Goal: Find specific page/section: Find specific page/section

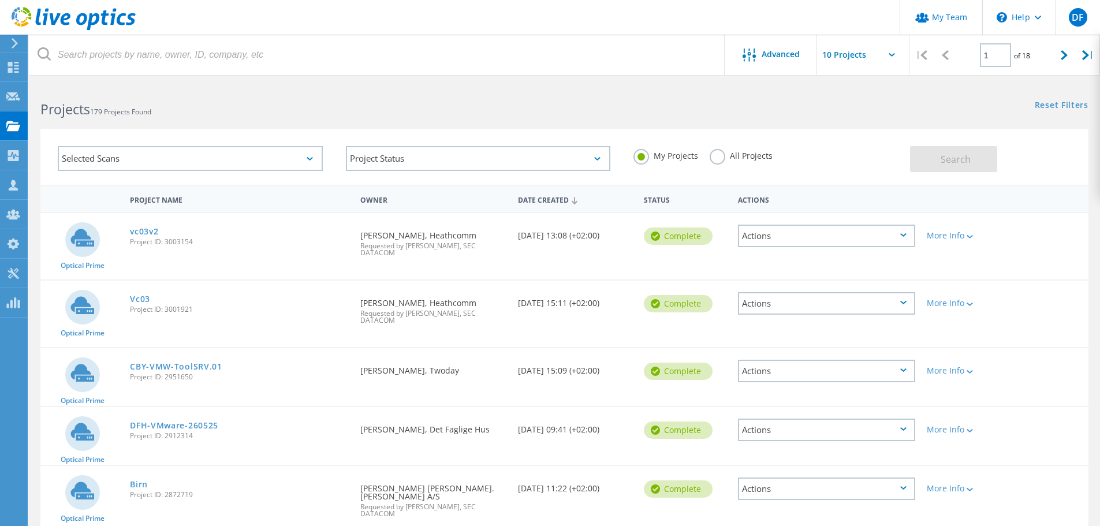
click at [716, 158] on label "All Projects" at bounding box center [741, 154] width 63 height 11
click at [0, 0] on input "All Projects" at bounding box center [0, 0] width 0 height 0
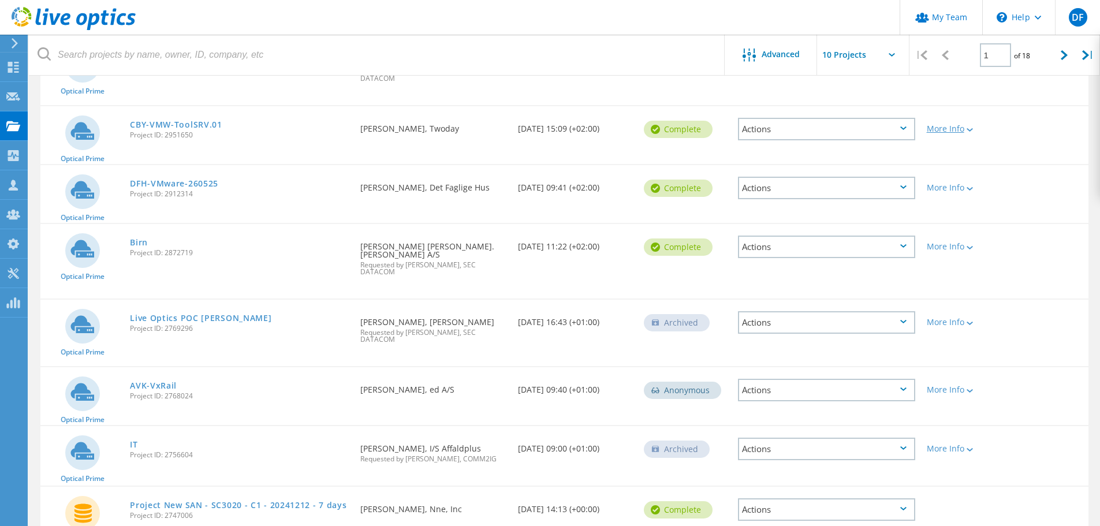
scroll to position [106, 0]
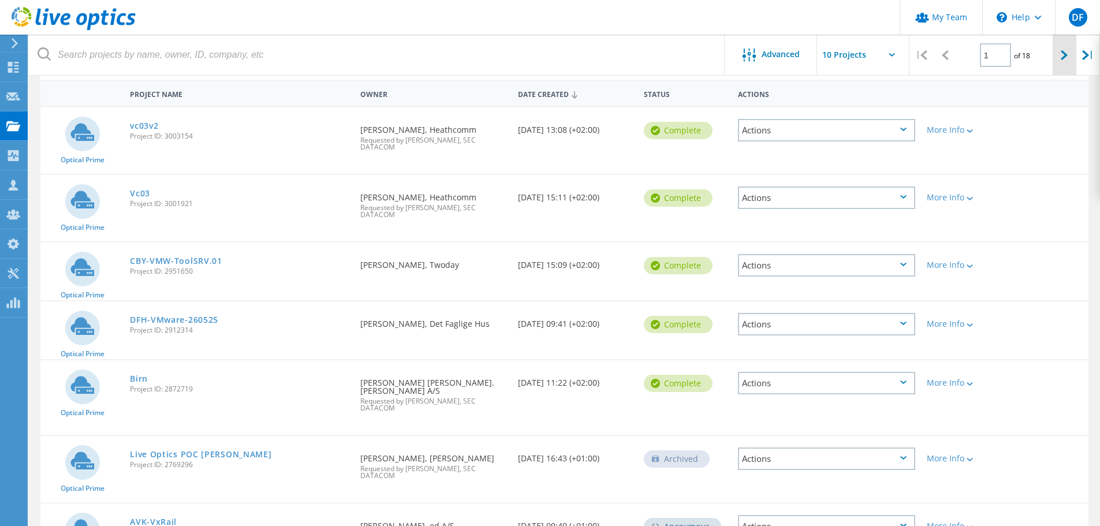
click at [1066, 55] on icon at bounding box center [1064, 55] width 7 height 10
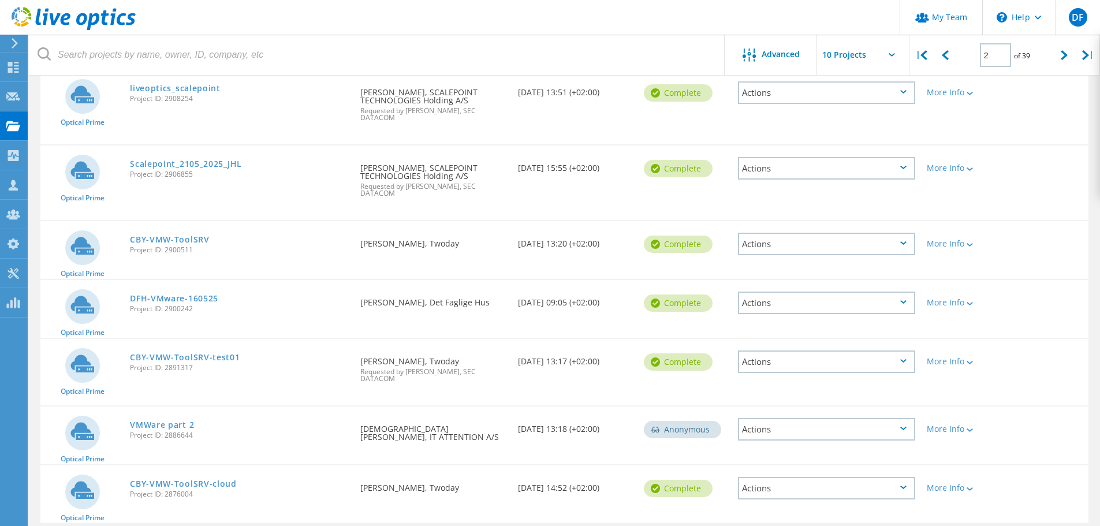
scroll to position [352, 0]
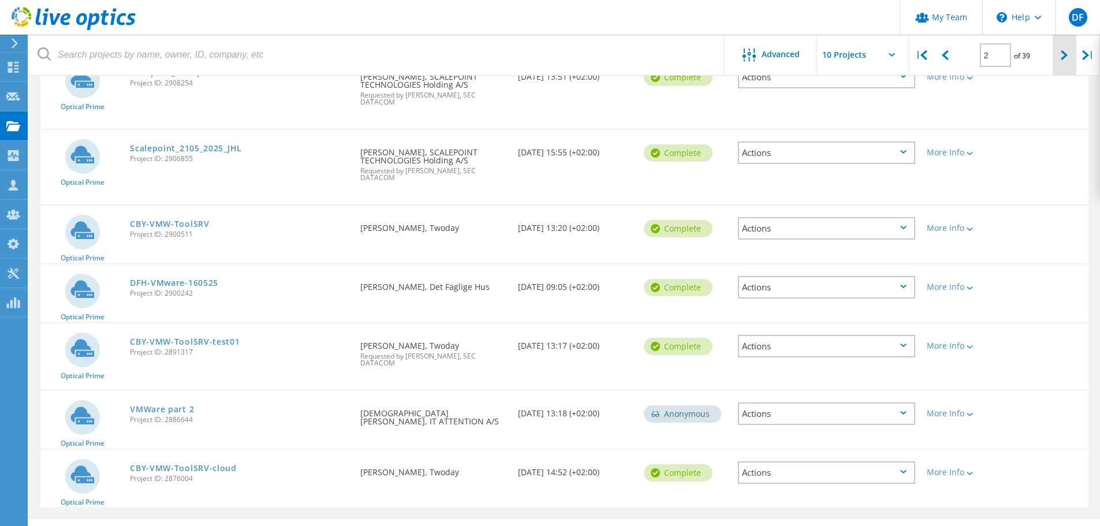
click at [1062, 60] on icon at bounding box center [1064, 55] width 7 height 10
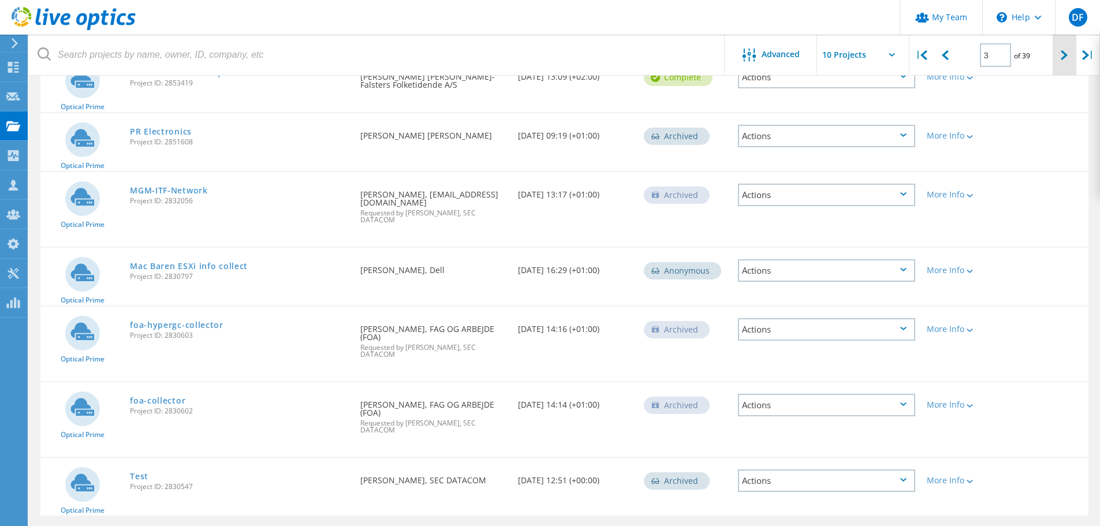
click at [1069, 62] on div at bounding box center [1065, 55] width 24 height 41
type input "4"
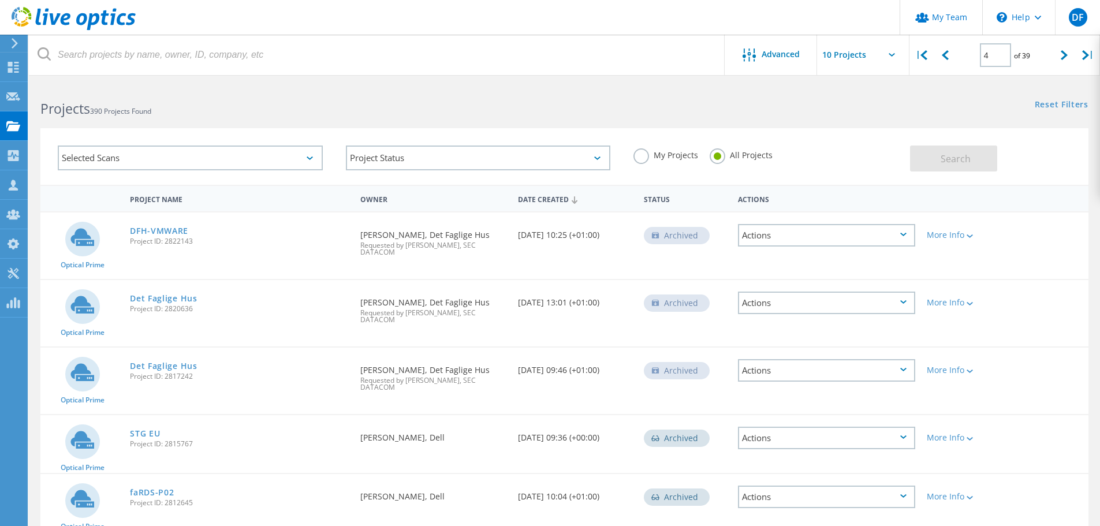
scroll to position [0, 0]
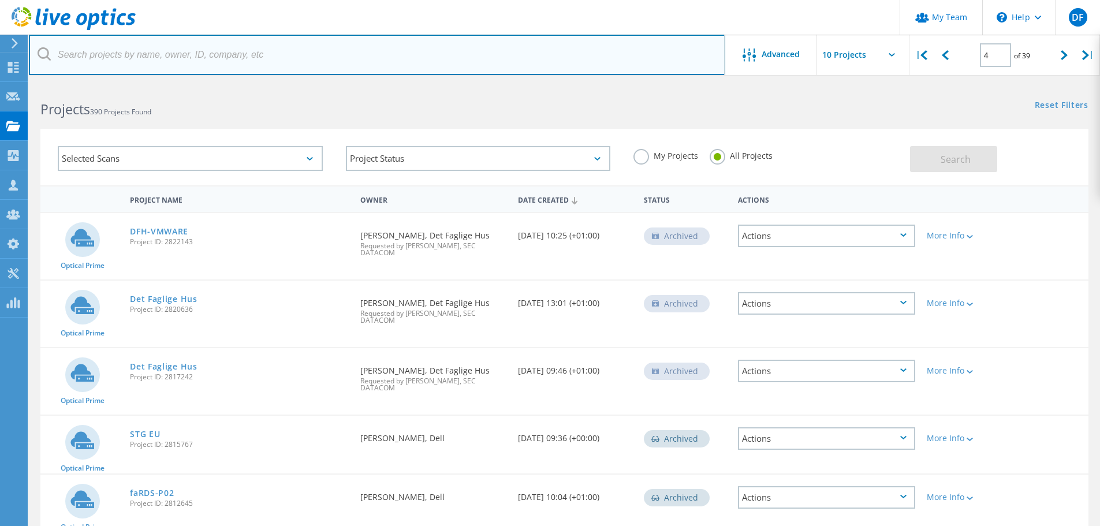
click at [199, 56] on input "text" at bounding box center [377, 55] width 697 height 40
type input "folketidende"
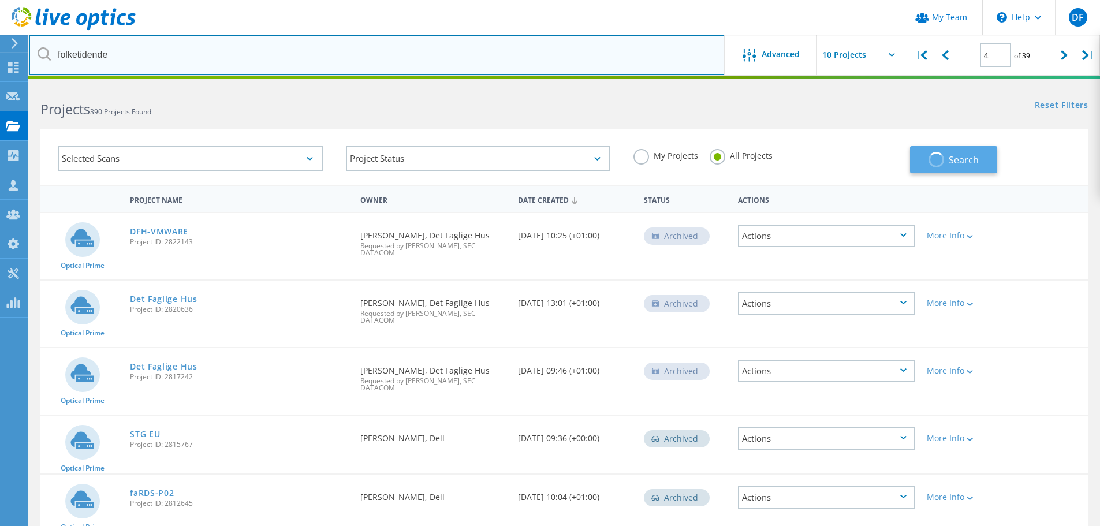
type input "1"
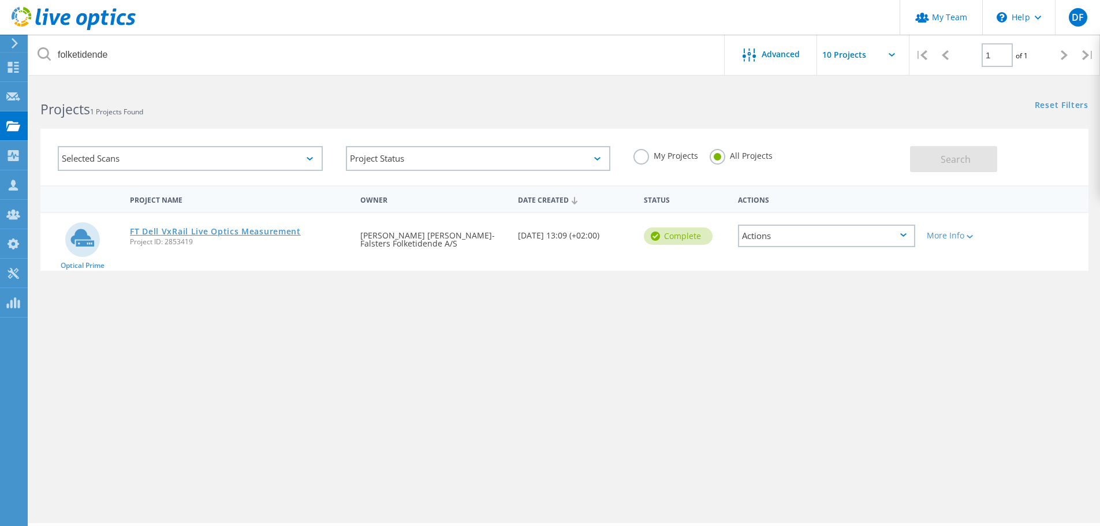
click at [249, 232] on link "FT Dell VxRail Live Optics Measurement" at bounding box center [215, 232] width 171 height 8
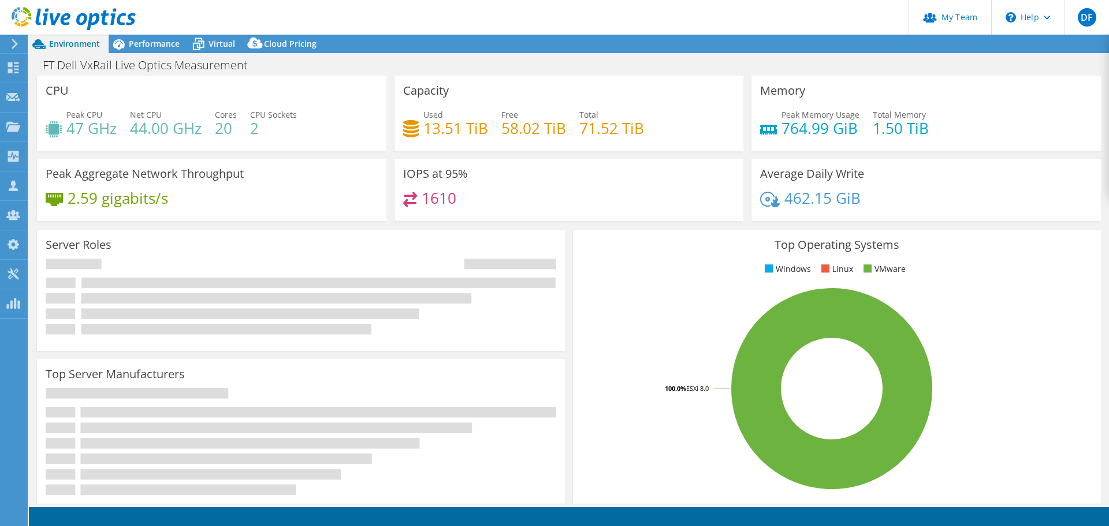
select select "EUFrankfurt"
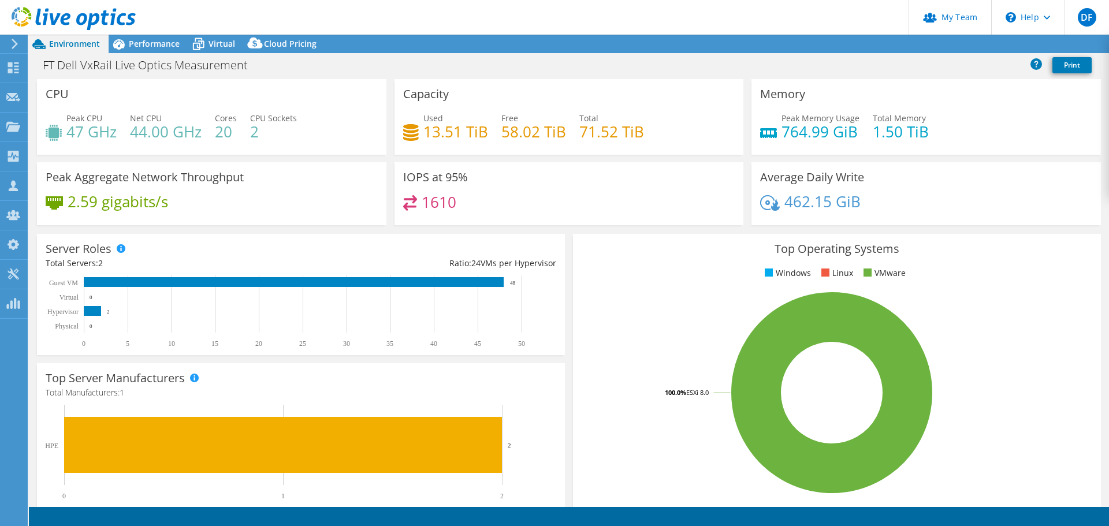
select select "EUFrankfurt"
select select "DKK"
click at [145, 41] on span "Performance" at bounding box center [154, 43] width 51 height 11
